Goal: Task Accomplishment & Management: Complete application form

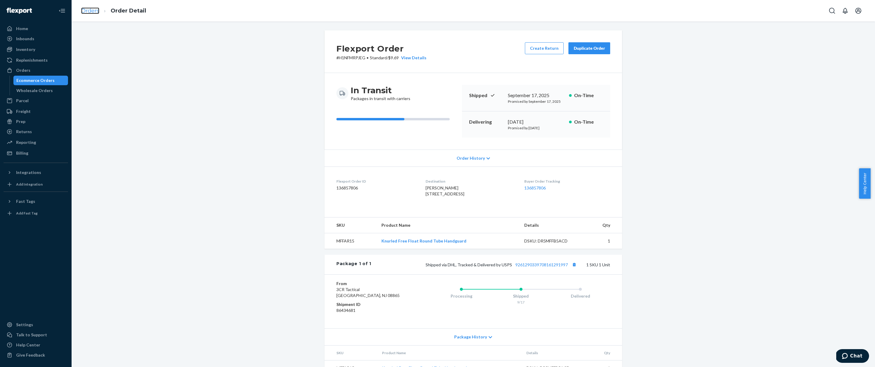
click at [92, 9] on link "Orders" at bounding box center [90, 10] width 18 height 7
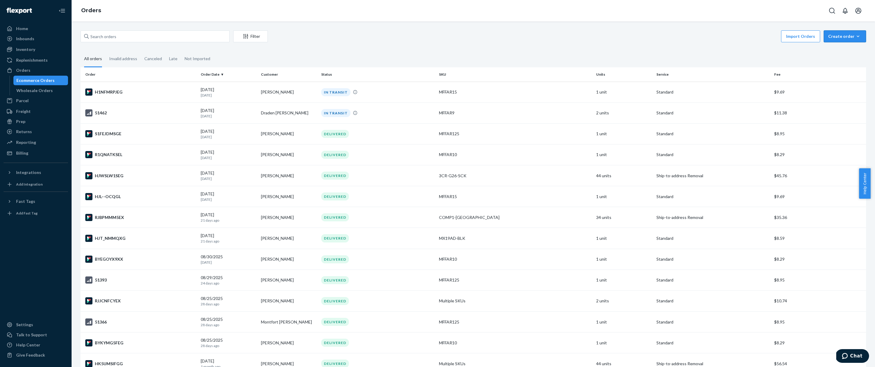
click at [855, 37] on icon "button" at bounding box center [858, 36] width 6 height 6
click at [844, 50] on span "Ecommerce order" at bounding box center [848, 51] width 37 height 4
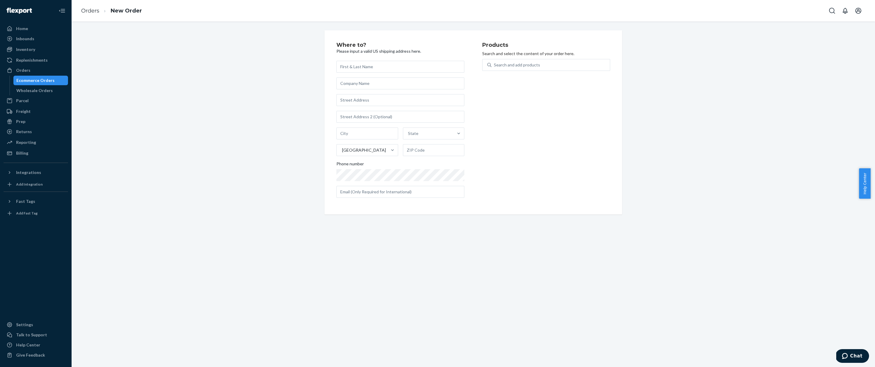
click at [400, 66] on input "text" at bounding box center [400, 67] width 128 height 12
paste input "[PERSON_NAME]"
type input "[PERSON_NAME]"
click at [406, 102] on input "text" at bounding box center [400, 100] width 128 height 12
paste input "[STREET_ADDRESS][PERSON_NAME]"
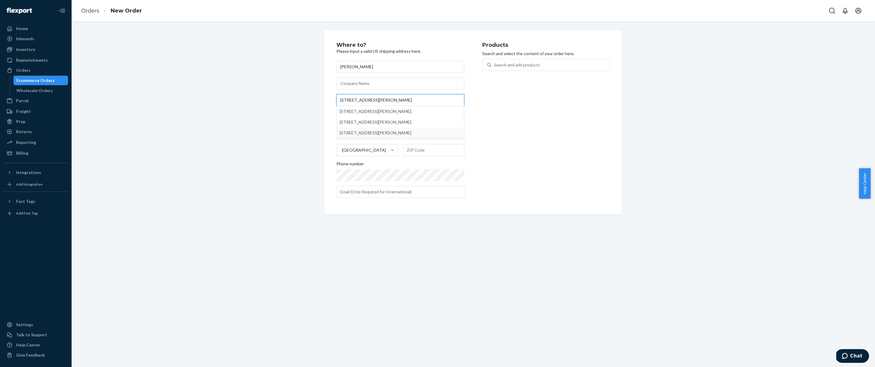
type input "[STREET_ADDRESS][PERSON_NAME]"
type input "[GEOGRAPHIC_DATA]"
type input "59068"
type input "[STREET_ADDRESS][PERSON_NAME]"
click at [345, 118] on input "text" at bounding box center [400, 117] width 128 height 12
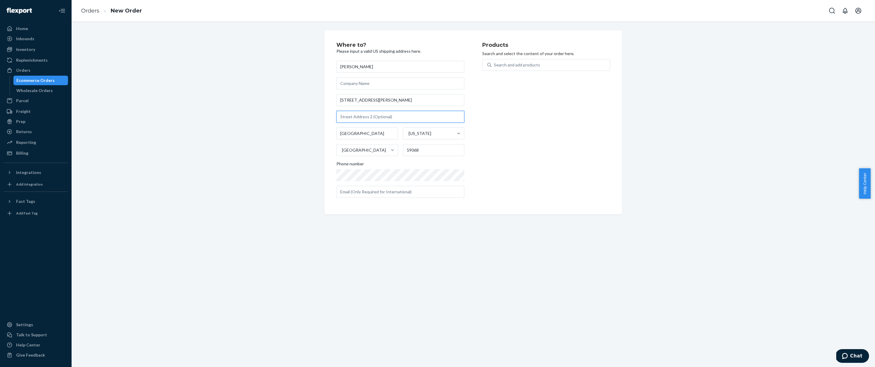
paste input "[STREET_ADDRESS][PERSON_NAME]"
drag, startPoint x: 375, startPoint y: 116, endPoint x: 335, endPoint y: 117, distance: 40.0
click at [336, 117] on input "[STREET_ADDRESS][PERSON_NAME]" at bounding box center [400, 117] width 128 height 12
type input "# P604"
click at [293, 127] on div "Where to? Please input a valid US shipping address here. [PERSON_NAME] [STREET_…" at bounding box center [473, 122] width 794 height 184
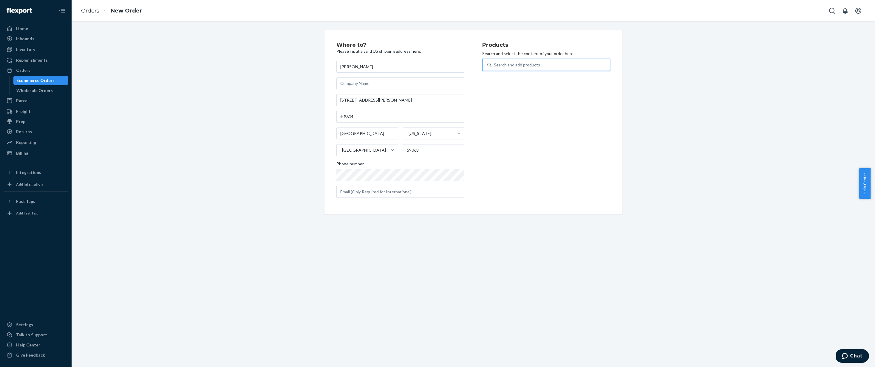
click at [520, 65] on div "Search and add products" at bounding box center [517, 65] width 46 height 6
click at [494, 65] on input "0 results available. Use Up and Down to choose options, press Enter to select t…" at bounding box center [494, 65] width 1 height 6
type input "mffar7"
click at [536, 75] on div "Knurled Free Float Round Tube Handguard MFFAR7 9 available" at bounding box center [546, 81] width 126 height 17
click at [507, 68] on input "mffar7" at bounding box center [500, 65] width 13 height 6
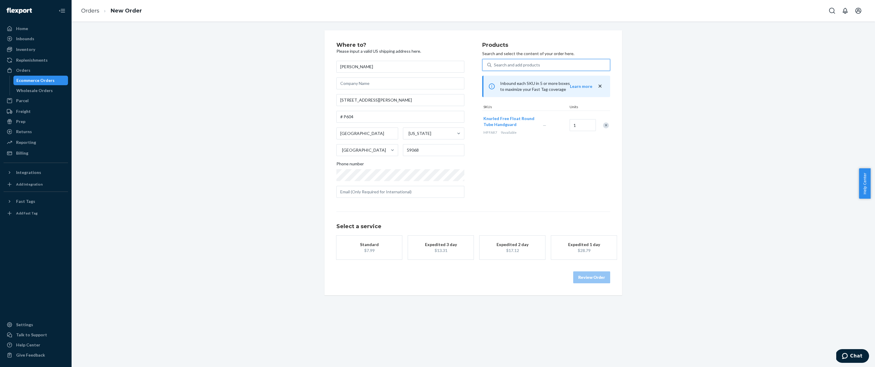
click at [536, 66] on div "Search and add products" at bounding box center [517, 65] width 46 height 6
click at [494, 66] on input "0 results available. Select is focused ,type to refine list, press Down to open…" at bounding box center [494, 65] width 1 height 6
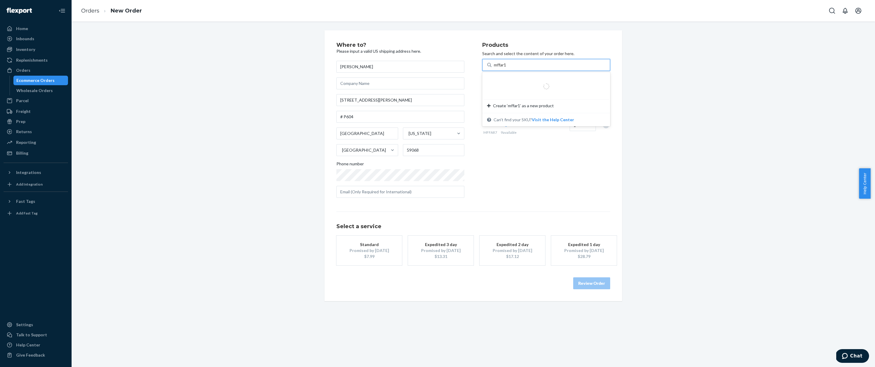
type input "mffar12"
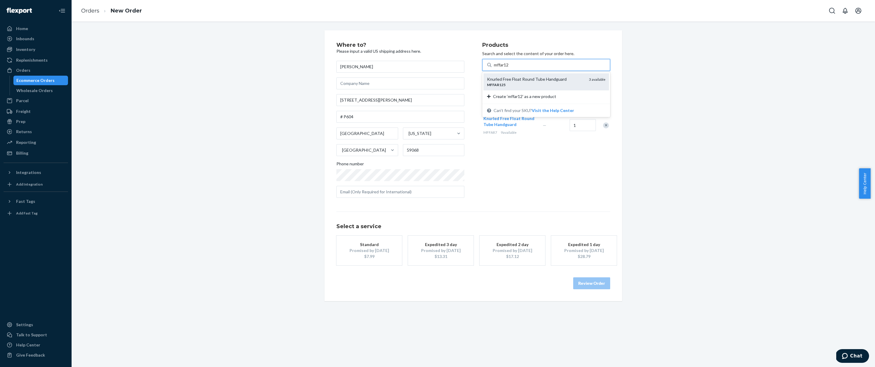
click at [538, 78] on div "Knurled Free Float Round Tube Handguard" at bounding box center [535, 79] width 97 height 6
click at [509, 68] on input "mffar12" at bounding box center [502, 65] width 16 height 6
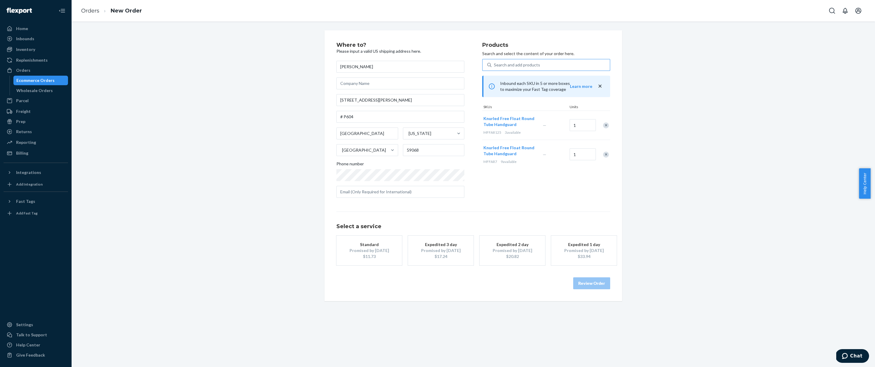
click at [359, 244] on div "Standard" at bounding box center [369, 245] width 48 height 6
click at [587, 285] on button "Review Order" at bounding box center [591, 284] width 37 height 12
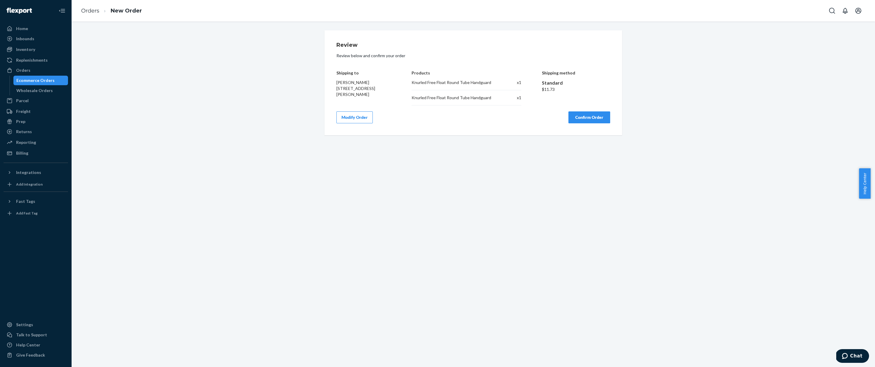
click at [592, 120] on button "Confirm Order" at bounding box center [589, 118] width 42 height 12
